Goal: Information Seeking & Learning: Find specific fact

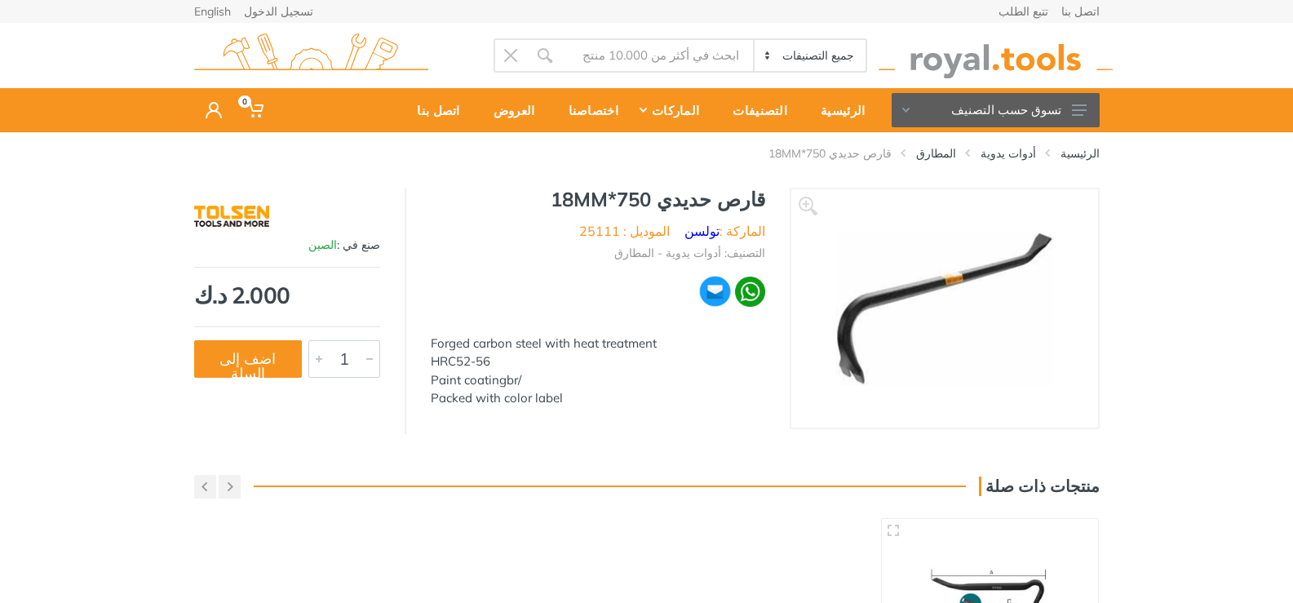
click at [458, 345] on div "Forged carbon steel with heat treatment HRC52-56 Paint coatingbr/ Packed with c…" at bounding box center [598, 370] width 334 height 73
click at [449, 341] on div "Forged carbon steel with heat treatment HRC52-56 Paint coatingbr/ Packed with c…" at bounding box center [598, 370] width 334 height 73
drag, startPoint x: 449, startPoint y: 341, endPoint x: 665, endPoint y: 331, distance: 215.5
click at [665, 331] on div "Forged carbon steel with heat treatment HRC52-56 Paint coatingbr/ Packed with c…" at bounding box center [598, 362] width 334 height 92
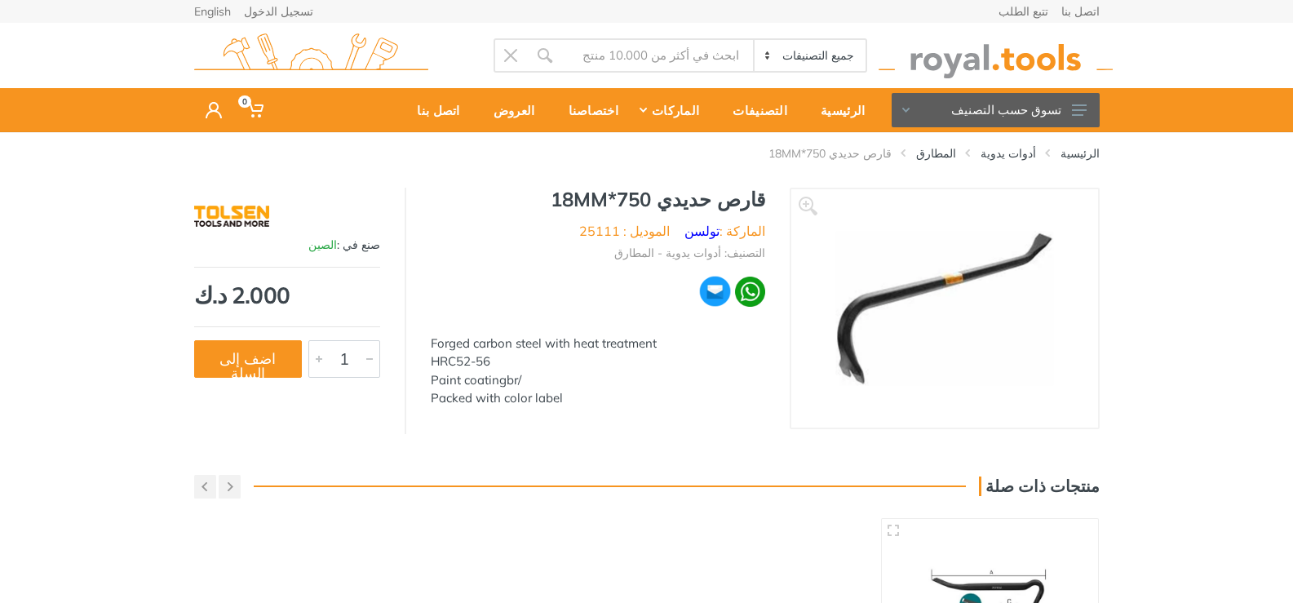
click at [453, 346] on div "Forged carbon steel with heat treatment HRC52-56 Paint coatingbr/ Packed with c…" at bounding box center [598, 370] width 334 height 73
copy div "Forged"
click at [466, 347] on div "Forged carbon steel with heat treatment HRC52-56 Paint coatingbr/ Packed with c…" at bounding box center [598, 370] width 334 height 73
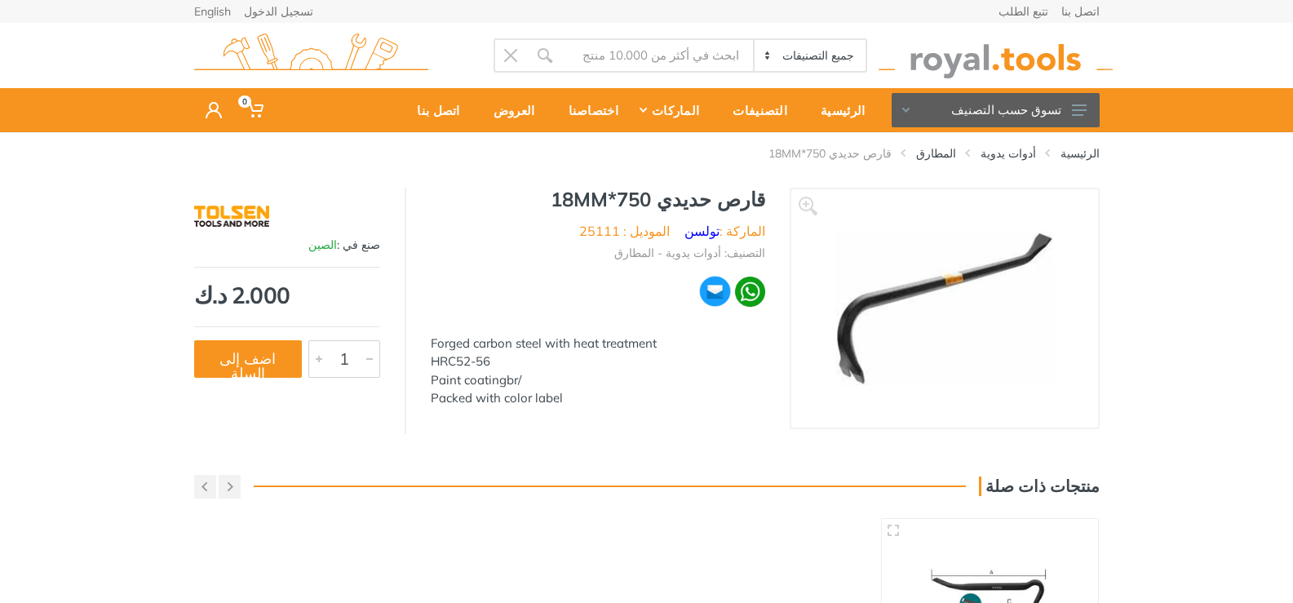
click at [566, 344] on div "Forged carbon steel with heat treatment HRC52-56 Paint coatingbr/ Packed with c…" at bounding box center [598, 370] width 334 height 73
drag, startPoint x: 543, startPoint y: 344, endPoint x: 418, endPoint y: 348, distance: 125.7
click at [418, 348] on div "قارص حديدي 750*18MM الماركة : تولسن الموديل : 25111 التصنيف: أدوات يدوية - المط…" at bounding box center [597, 303] width 383 height 230
copy div "Forged carbon steel"
drag, startPoint x: 449, startPoint y: 341, endPoint x: 646, endPoint y: 348, distance: 197.5
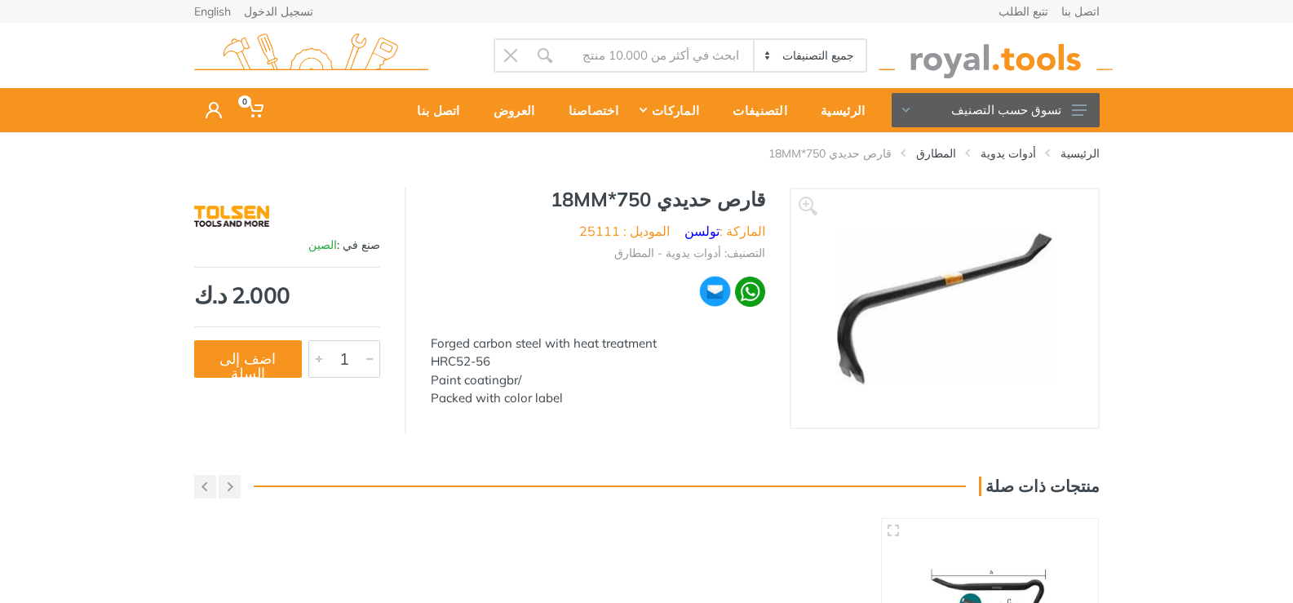
click at [646, 348] on div "Forged carbon steel with heat treatment HRC52-56 Paint coatingbr/ Packed with c…" at bounding box center [598, 370] width 334 height 73
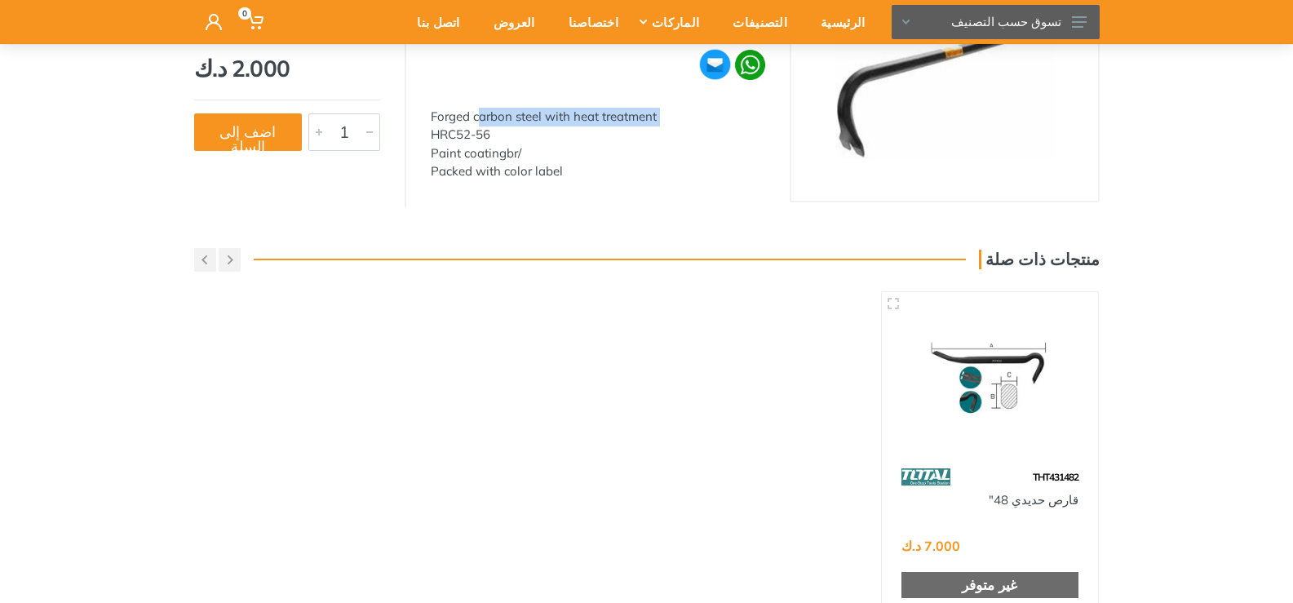
scroll to position [383, 0]
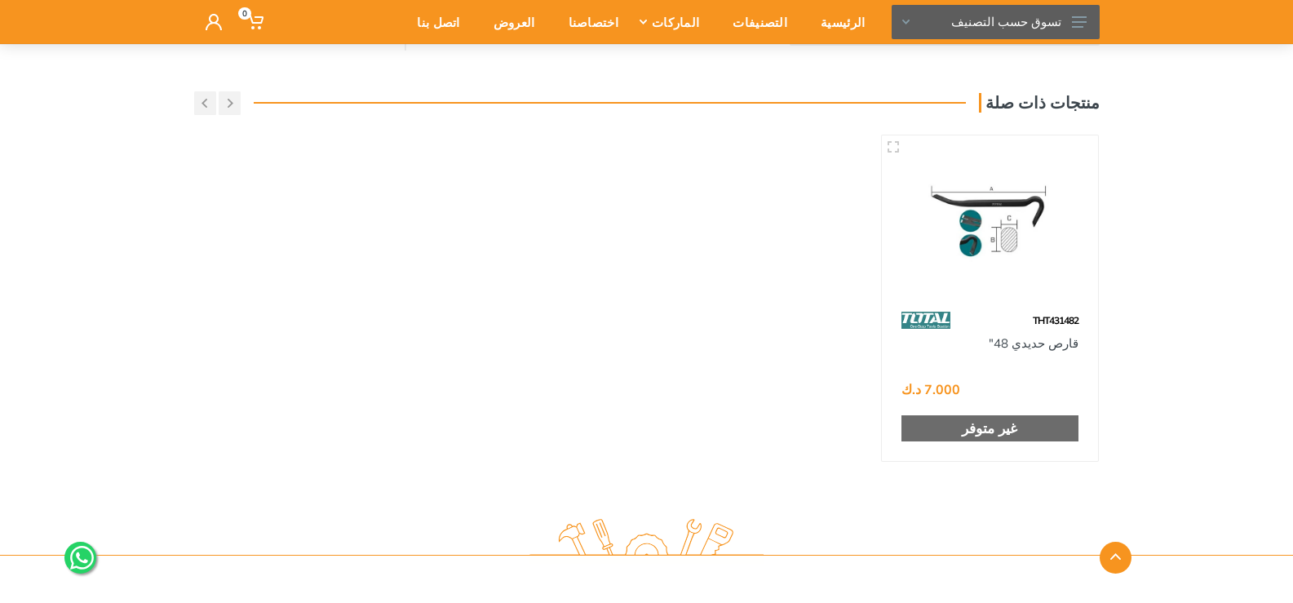
click at [997, 268] on img at bounding box center [989, 219] width 187 height 139
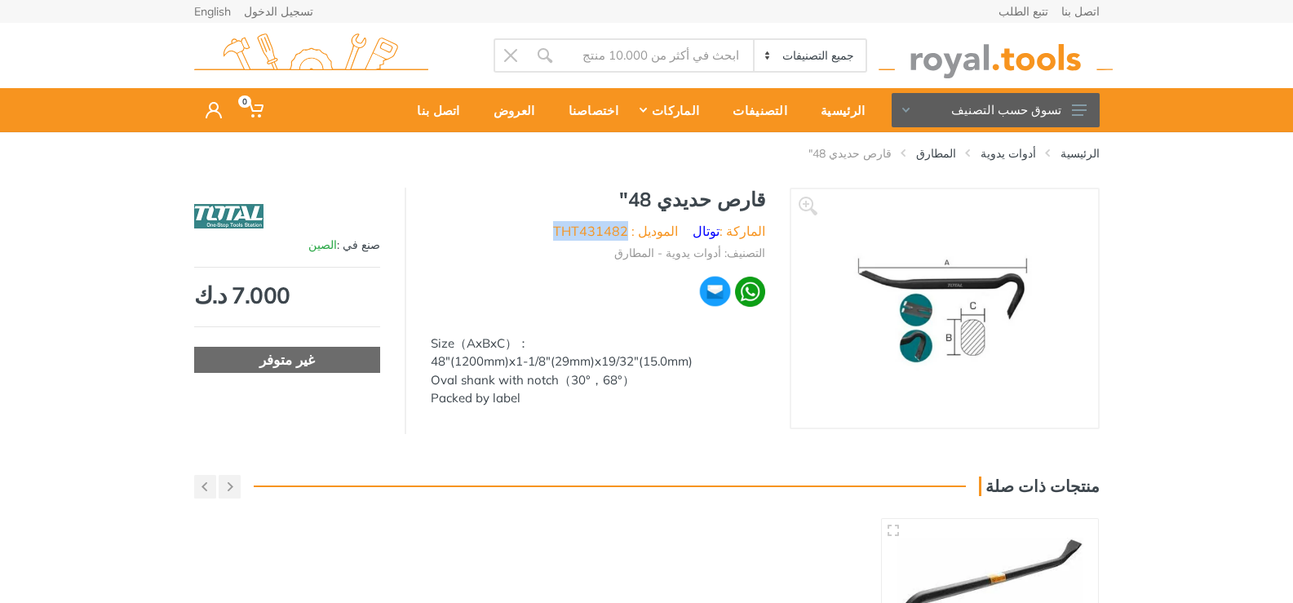
drag, startPoint x: 578, startPoint y: 228, endPoint x: 649, endPoint y: 223, distance: 71.1
click at [649, 223] on li "الموديل : THT431482" at bounding box center [615, 231] width 125 height 20
copy li "THT431482"
